Goal: Task Accomplishment & Management: Manage account settings

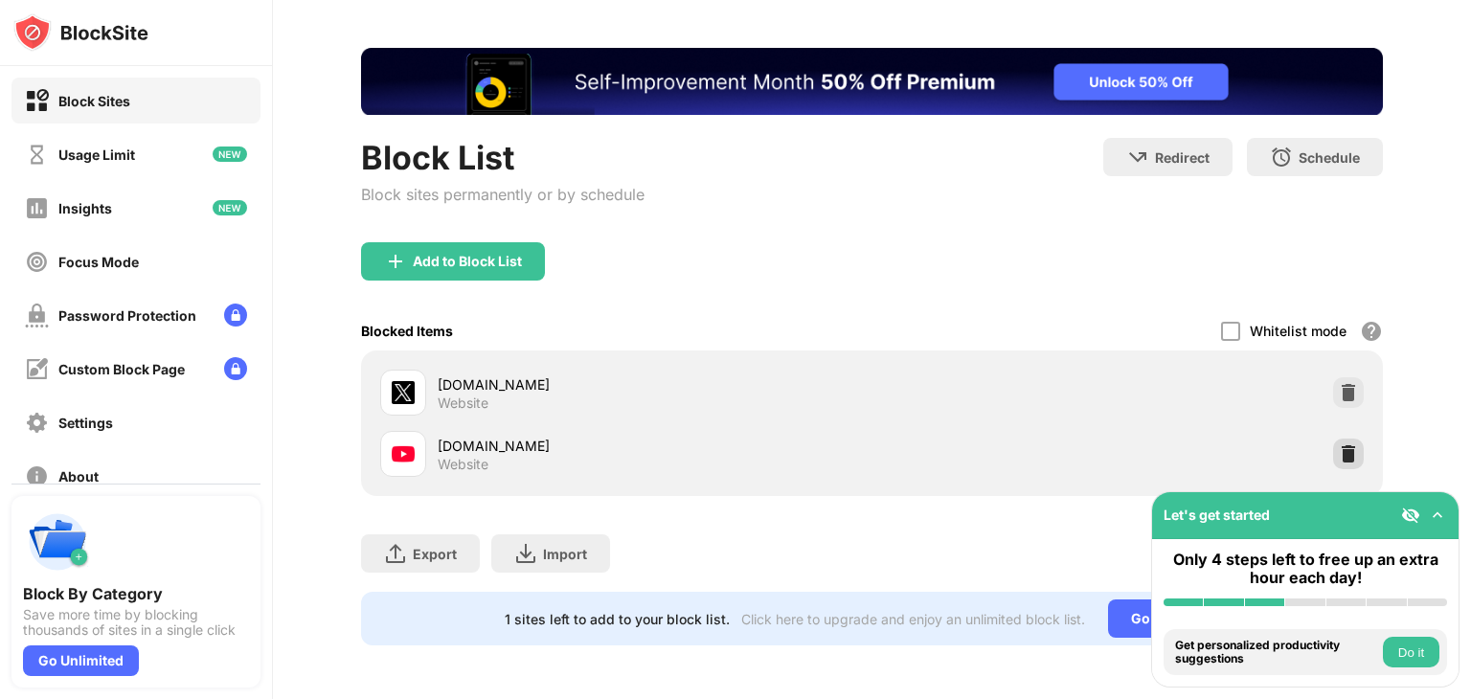
click at [1338, 444] on img at bounding box center [1347, 453] width 19 height 19
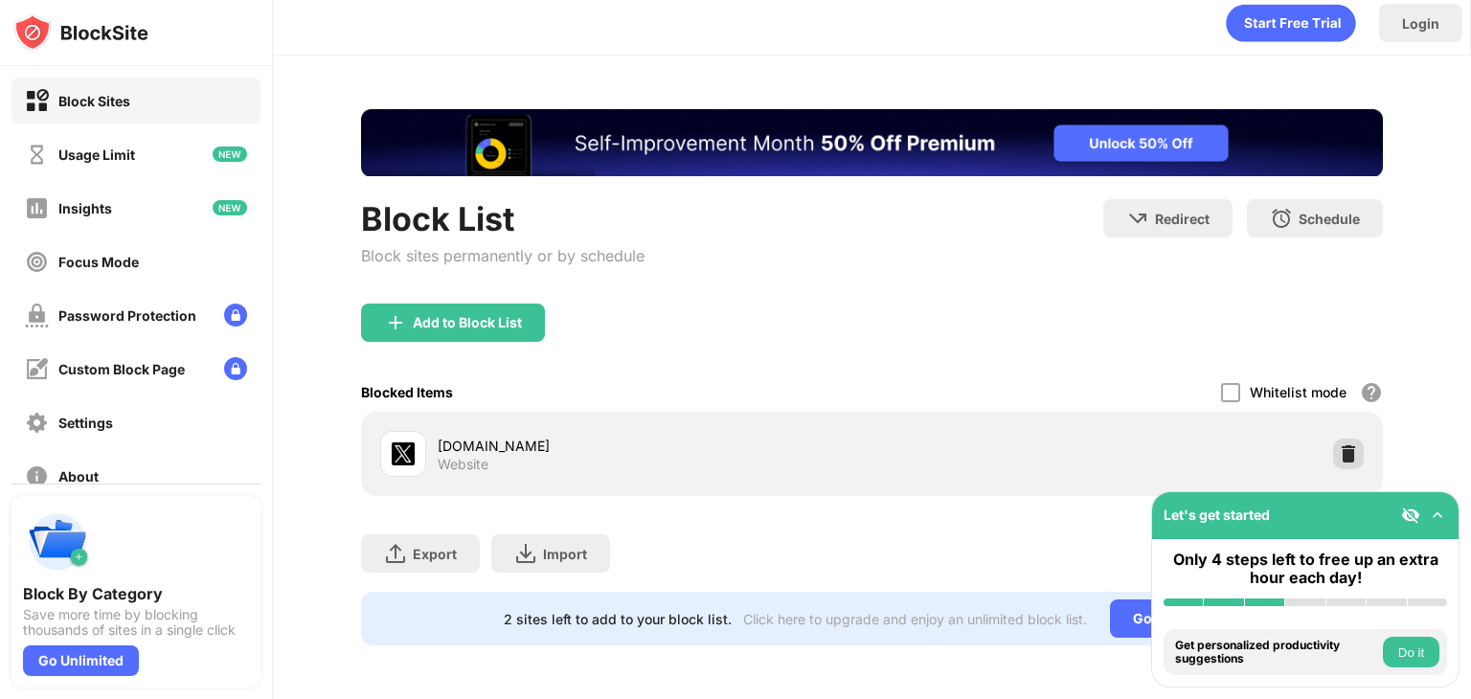
click at [1338, 444] on img at bounding box center [1347, 453] width 19 height 19
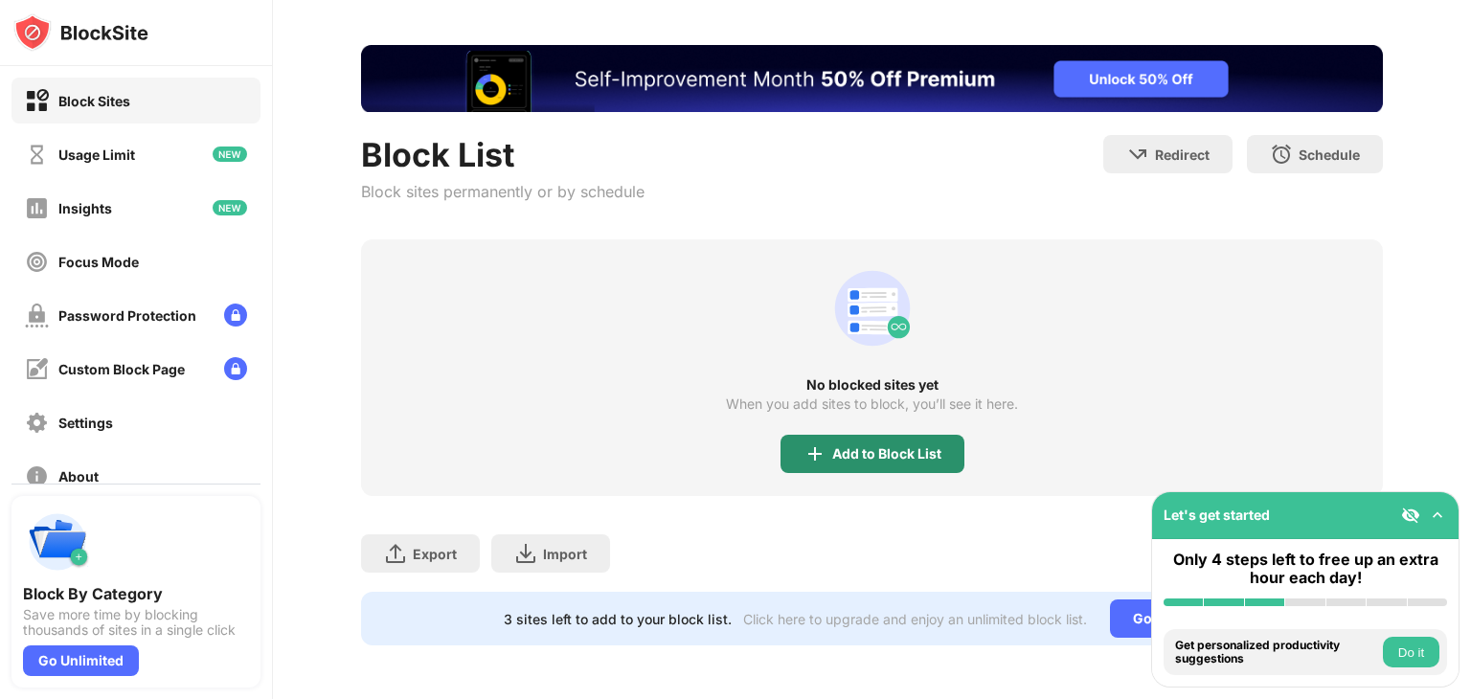
click at [896, 435] on div "Add to Block List" at bounding box center [872, 454] width 184 height 38
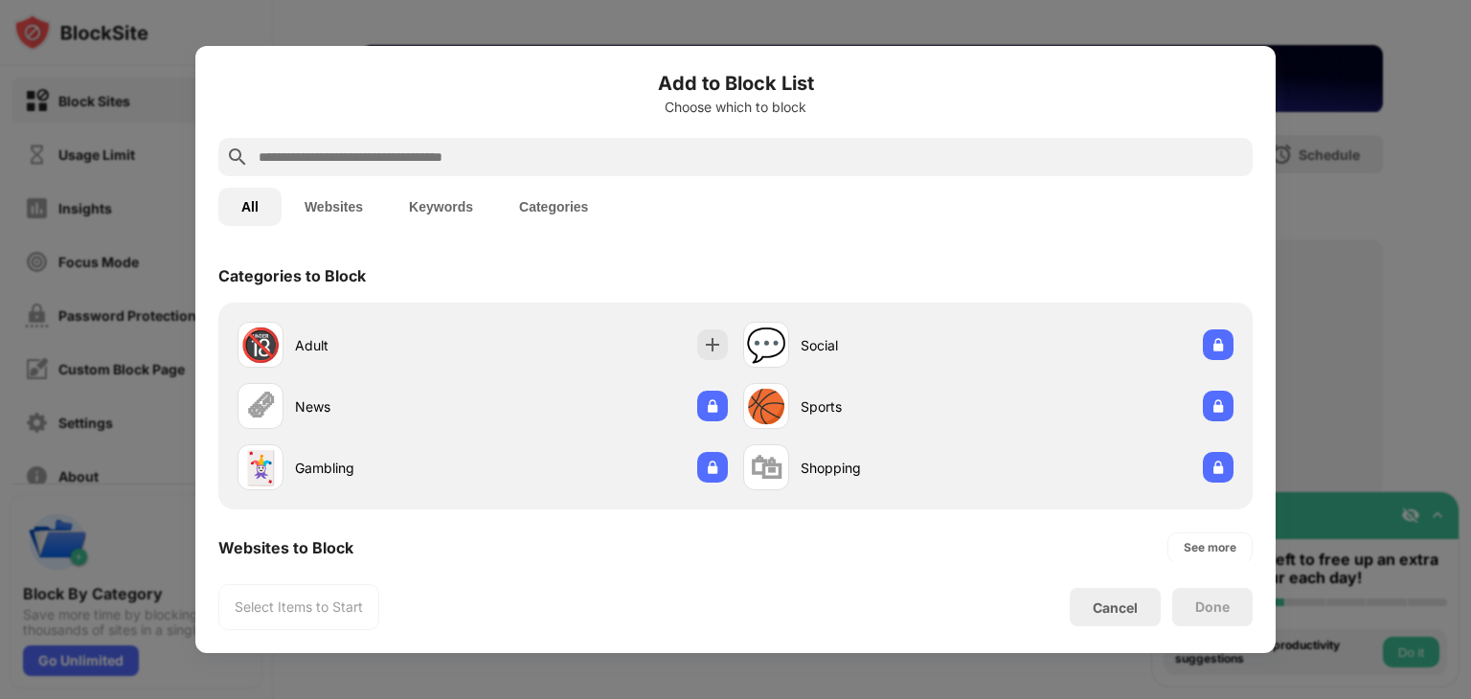
click at [690, 166] on input "text" at bounding box center [751, 157] width 988 height 23
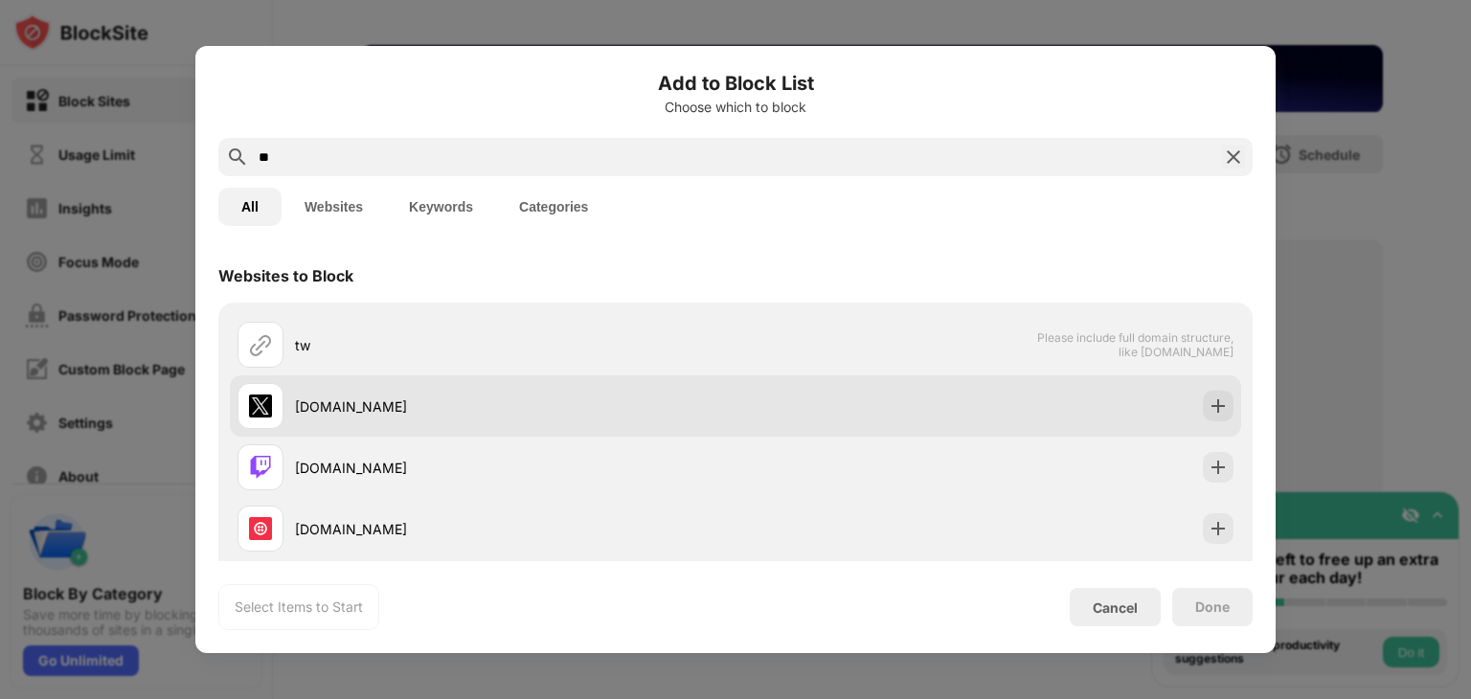
type input "**"
click at [757, 415] on div "[DOMAIN_NAME]" at bounding box center [735, 405] width 1011 height 61
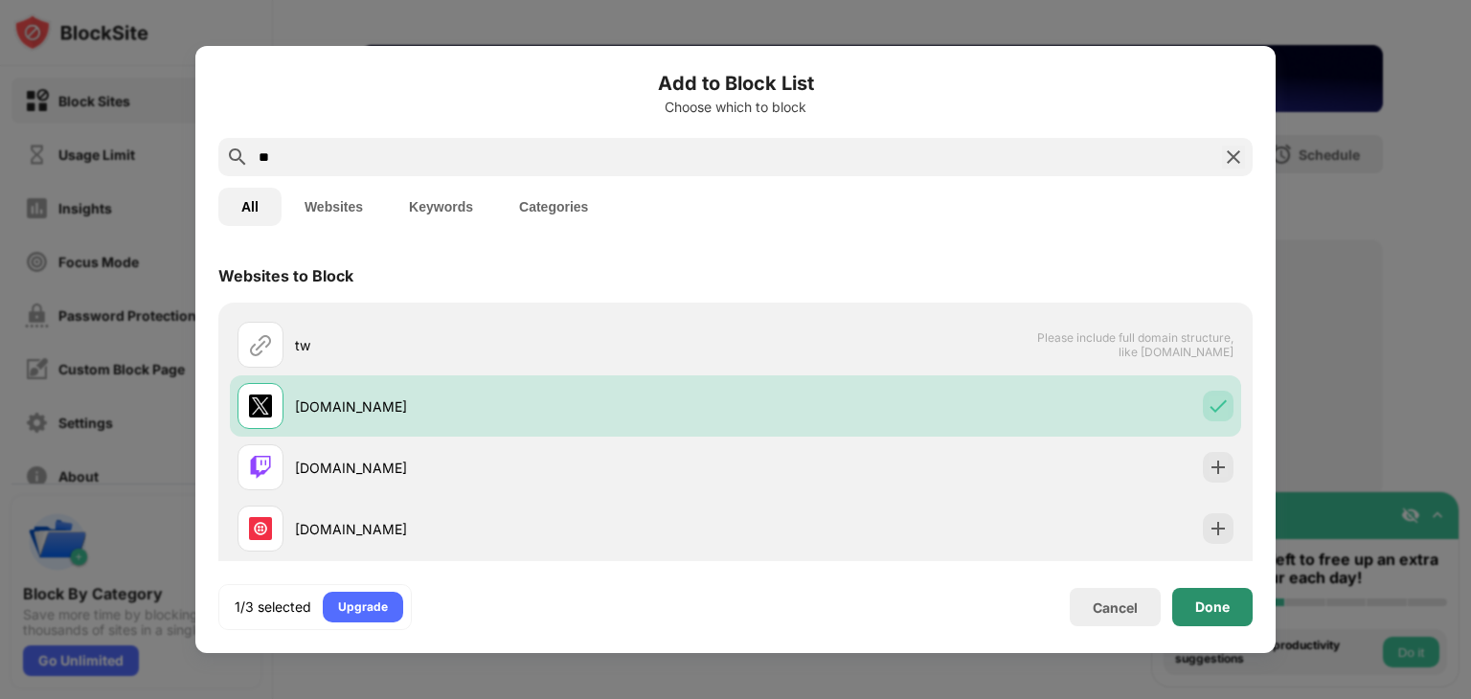
click at [1232, 619] on div "Done" at bounding box center [1212, 607] width 80 height 38
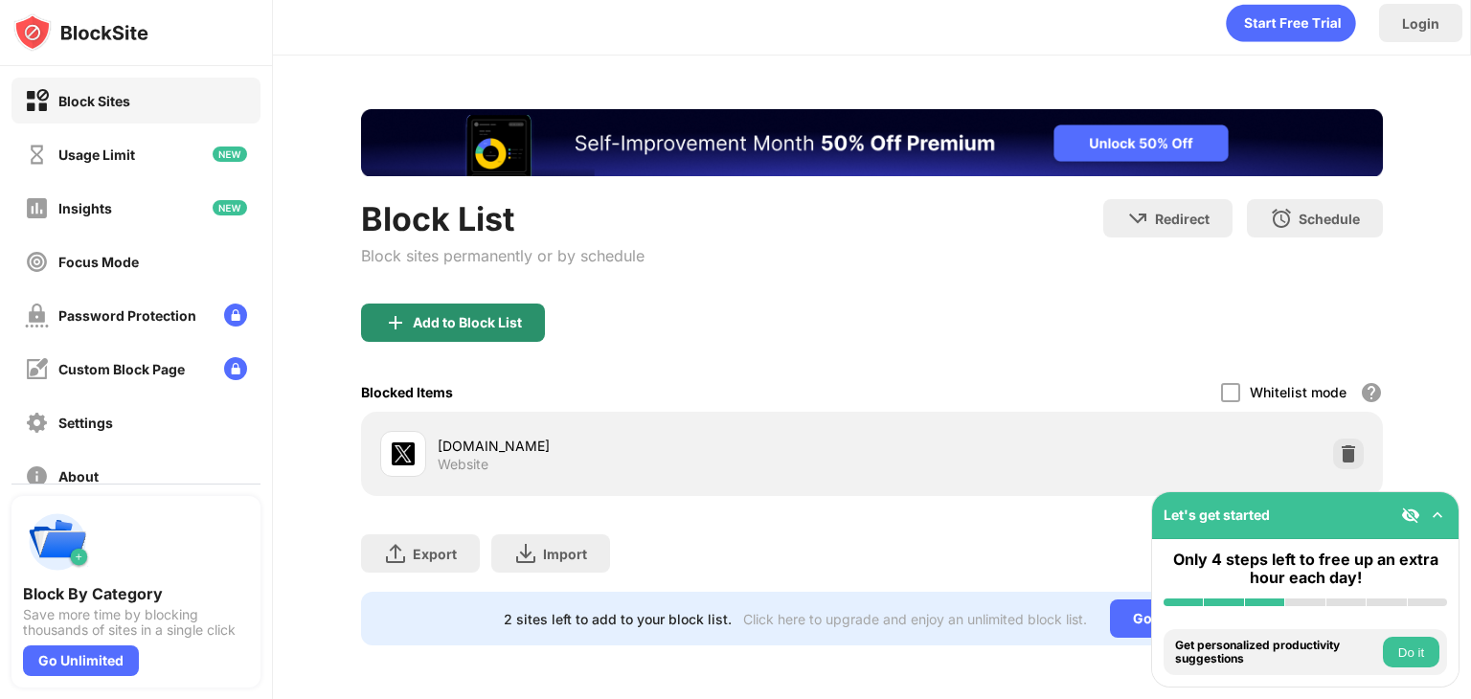
click at [519, 315] on div "Add to Block List" at bounding box center [467, 322] width 109 height 15
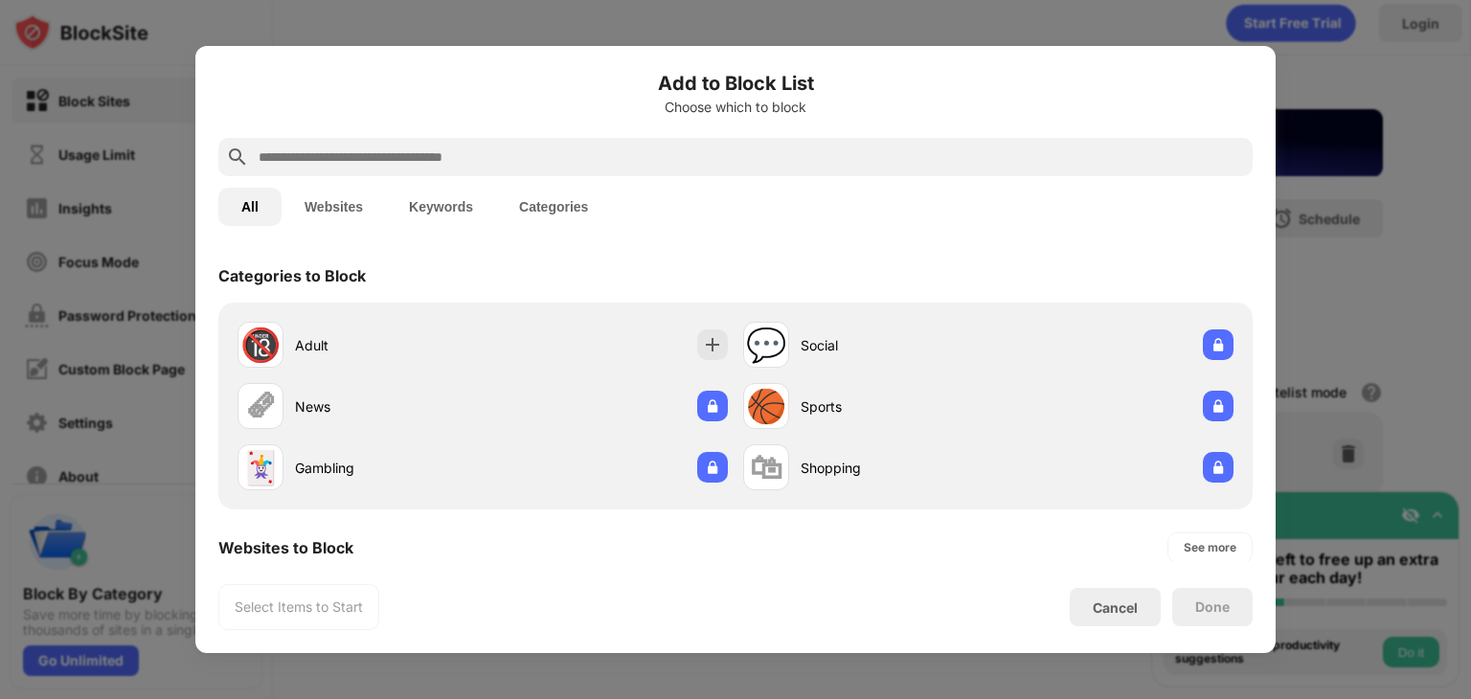
click at [724, 148] on input "text" at bounding box center [751, 157] width 988 height 23
paste input "**********"
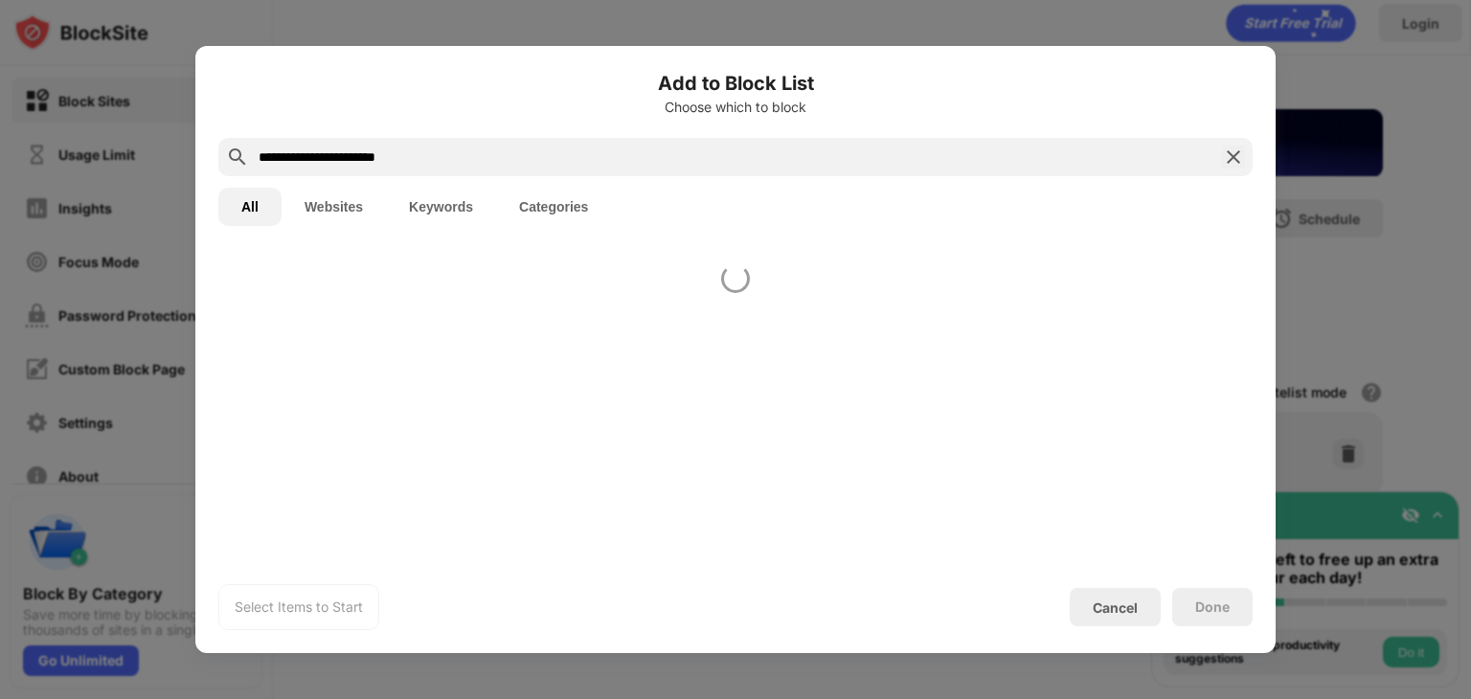
type input "**********"
click at [1199, 346] on div at bounding box center [735, 405] width 1080 height 312
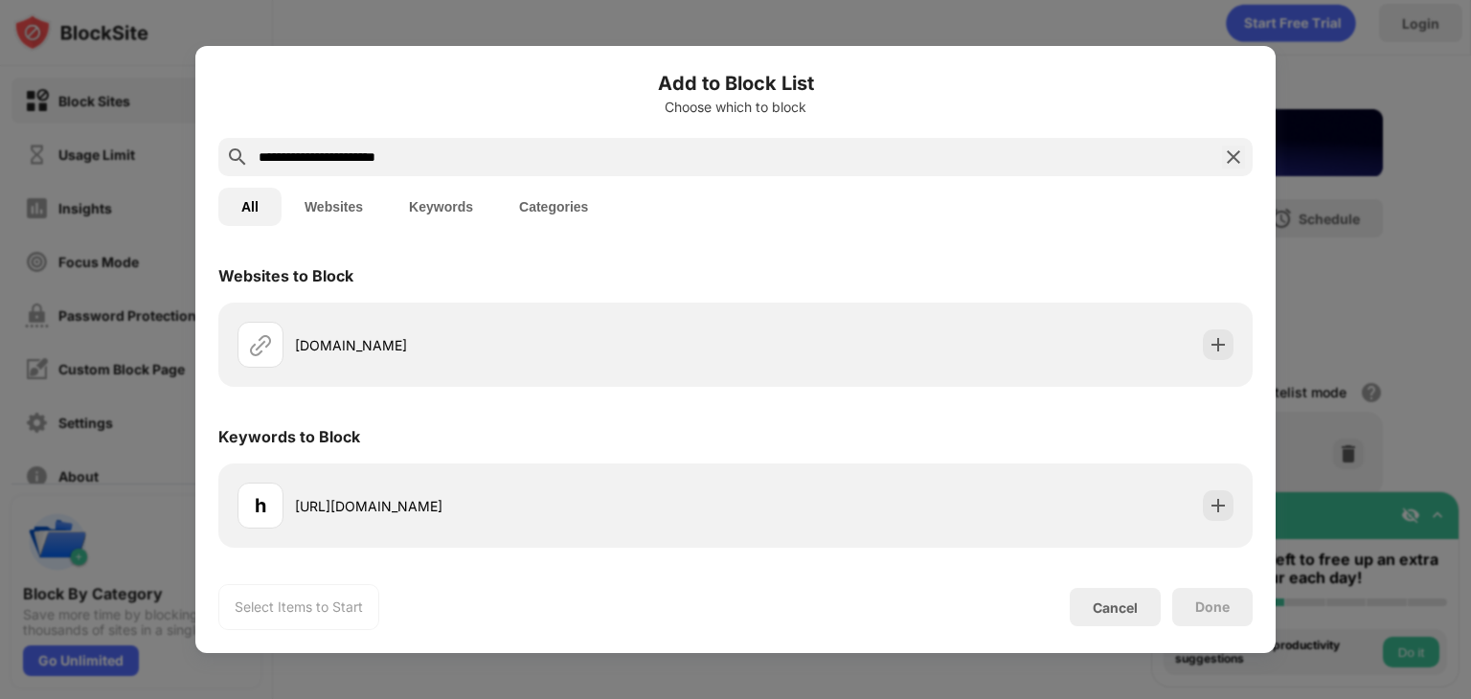
click at [1203, 307] on div "[DOMAIN_NAME]" at bounding box center [735, 345] width 1034 height 84
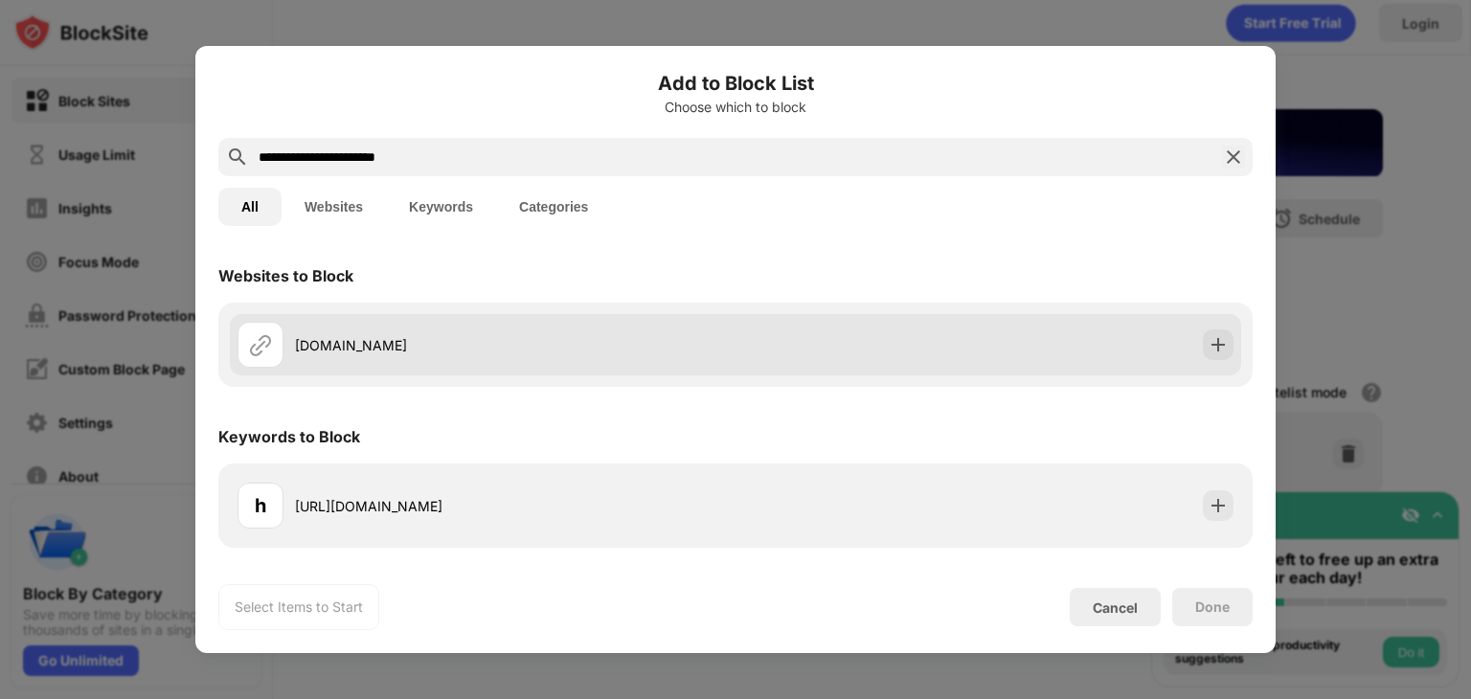
click at [1195, 327] on div "[DOMAIN_NAME]" at bounding box center [735, 344] width 1011 height 61
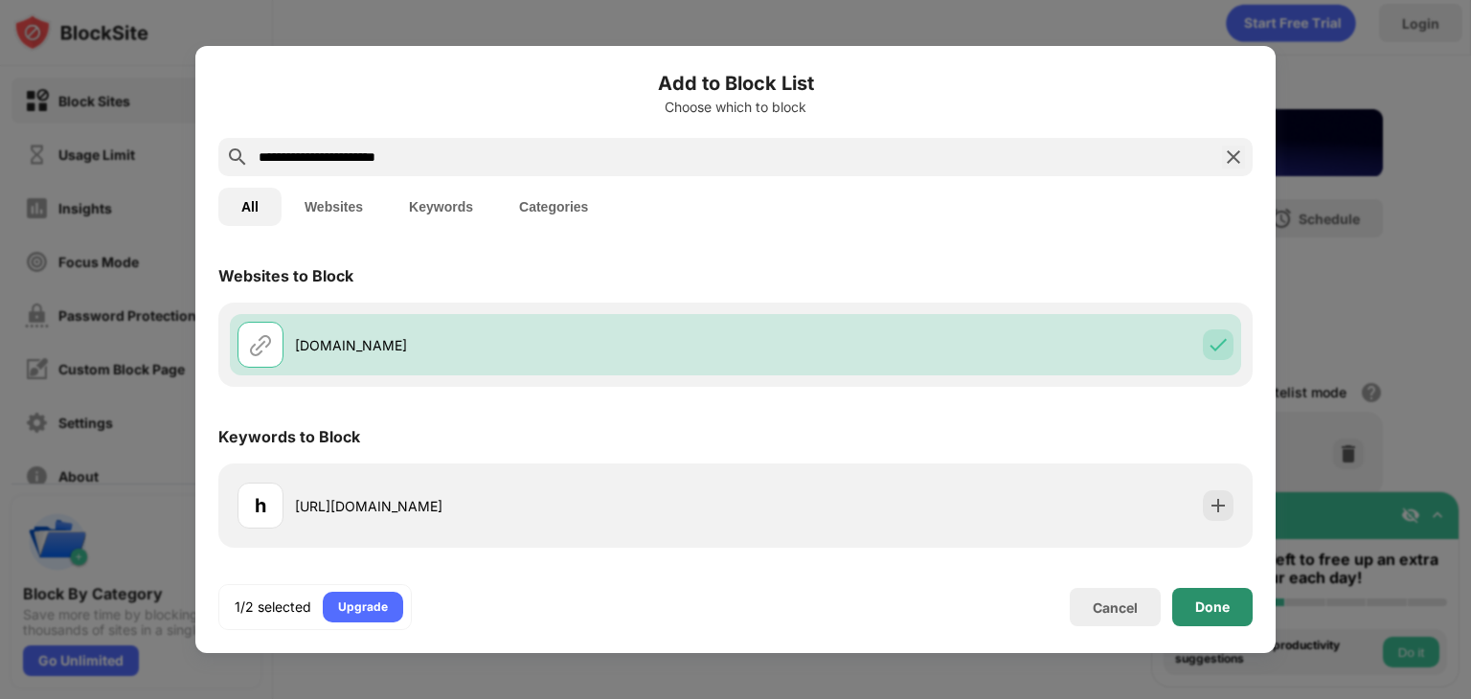
click at [1200, 610] on div "Done" at bounding box center [1212, 606] width 34 height 15
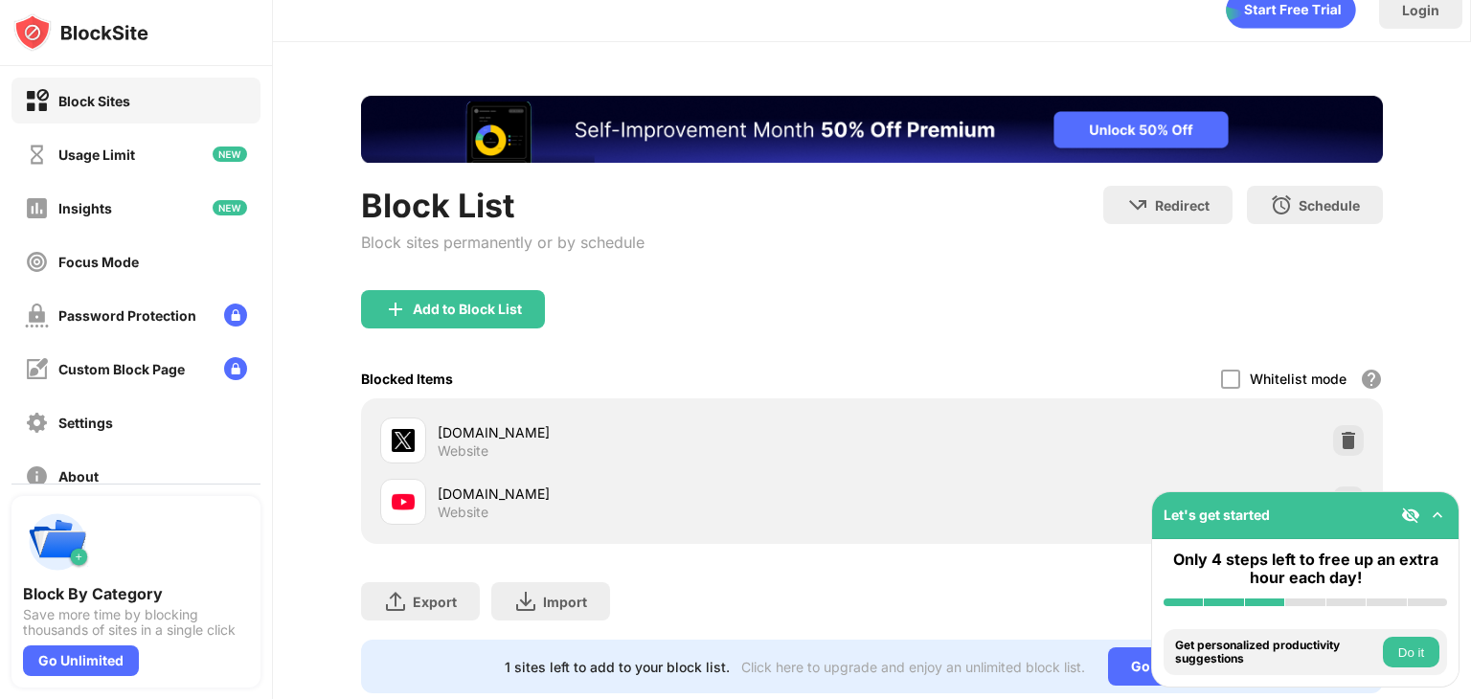
scroll to position [85, 0]
